Goal: Navigation & Orientation: Find specific page/section

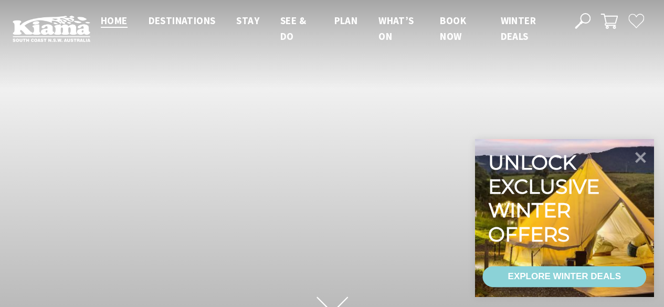
scroll to position [179, 671]
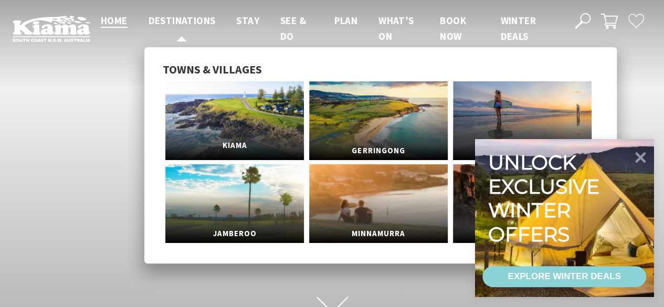
click at [225, 100] on link "Kiama" at bounding box center [234, 120] width 138 height 79
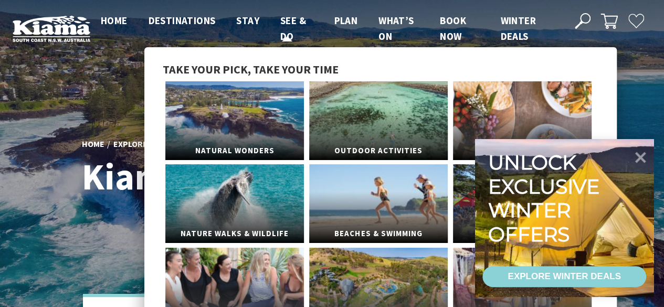
click at [285, 17] on span "See & Do" at bounding box center [293, 28] width 26 height 28
